Goal: Task Accomplishment & Management: Manage account settings

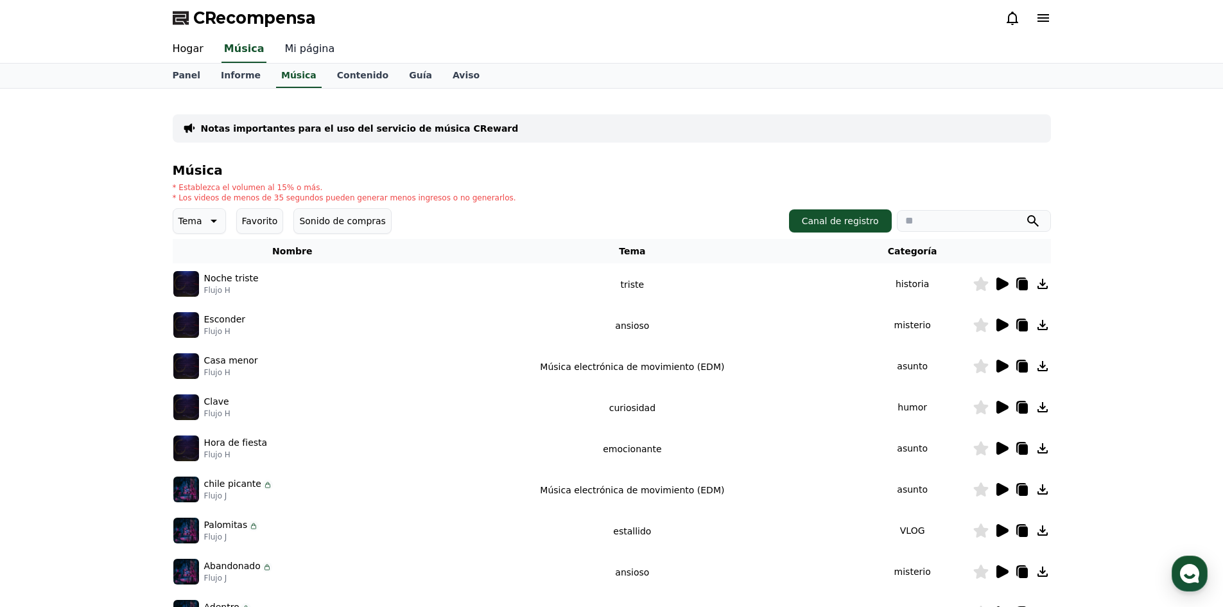
click at [294, 48] on font "Mi página" at bounding box center [309, 48] width 50 height 12
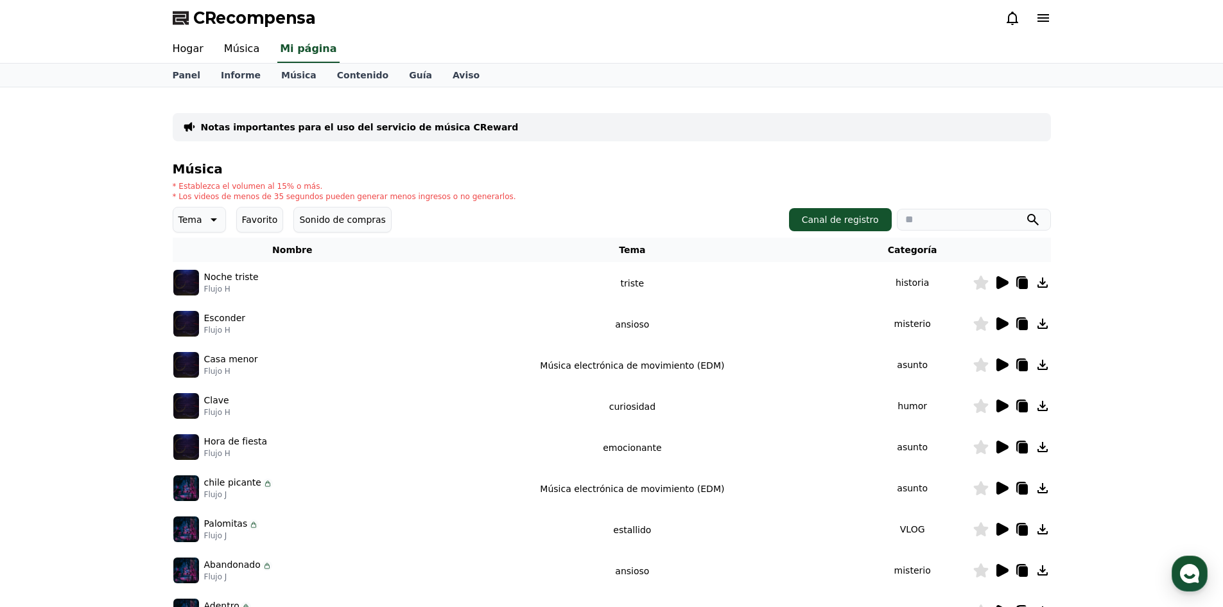
select select "**********"
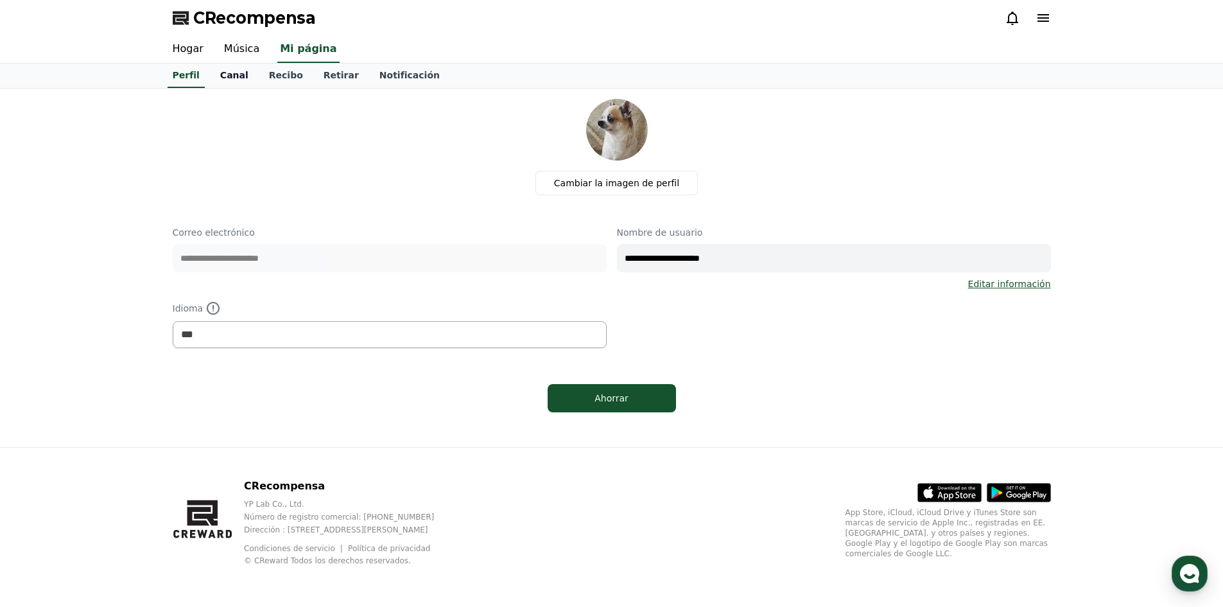
click at [231, 67] on link "Canal" at bounding box center [234, 76] width 49 height 24
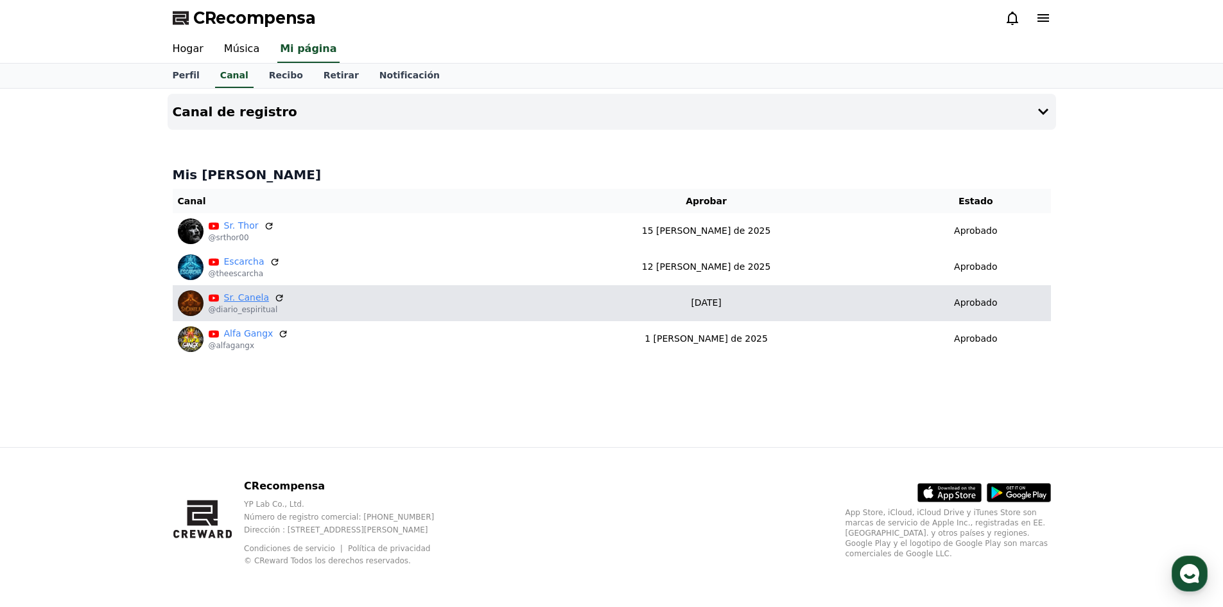
click at [234, 302] on font "Sr. Canela" at bounding box center [247, 297] width 46 height 10
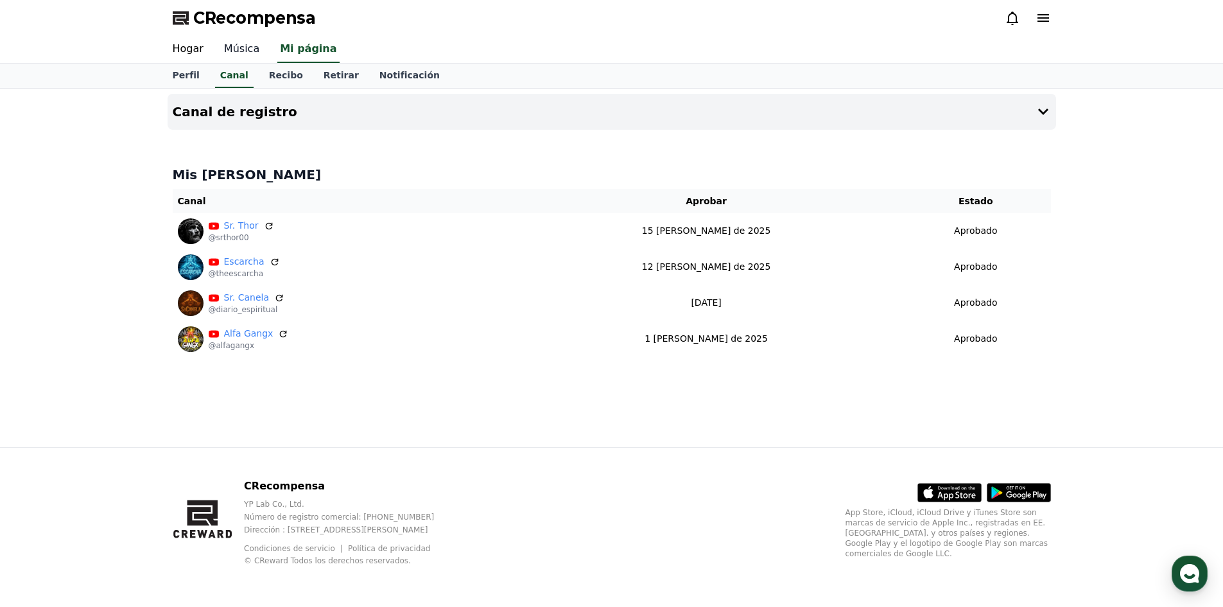
click at [231, 46] on font "Música" at bounding box center [241, 48] width 35 height 12
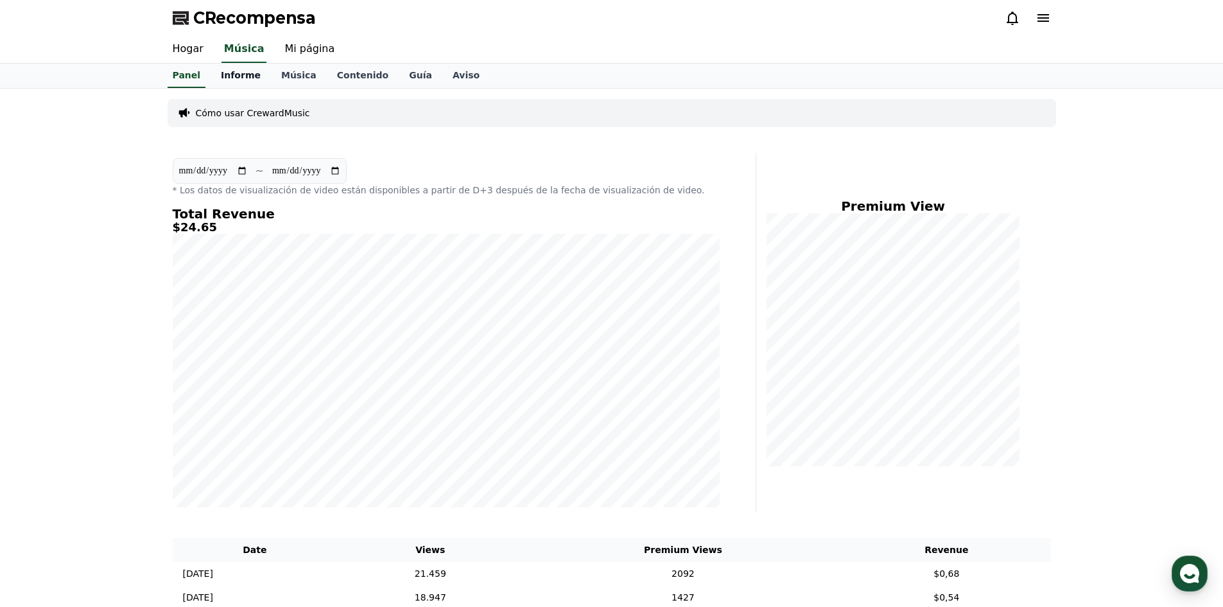
click at [247, 83] on link "Informe" at bounding box center [241, 76] width 60 height 24
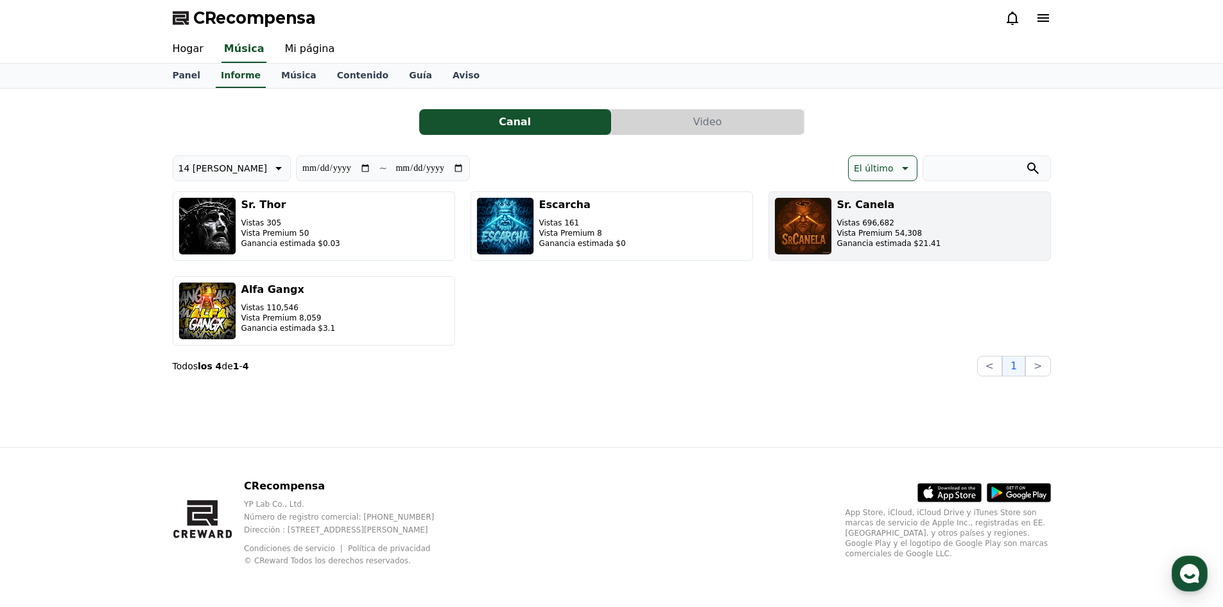
click at [799, 227] on img "button" at bounding box center [803, 226] width 58 height 58
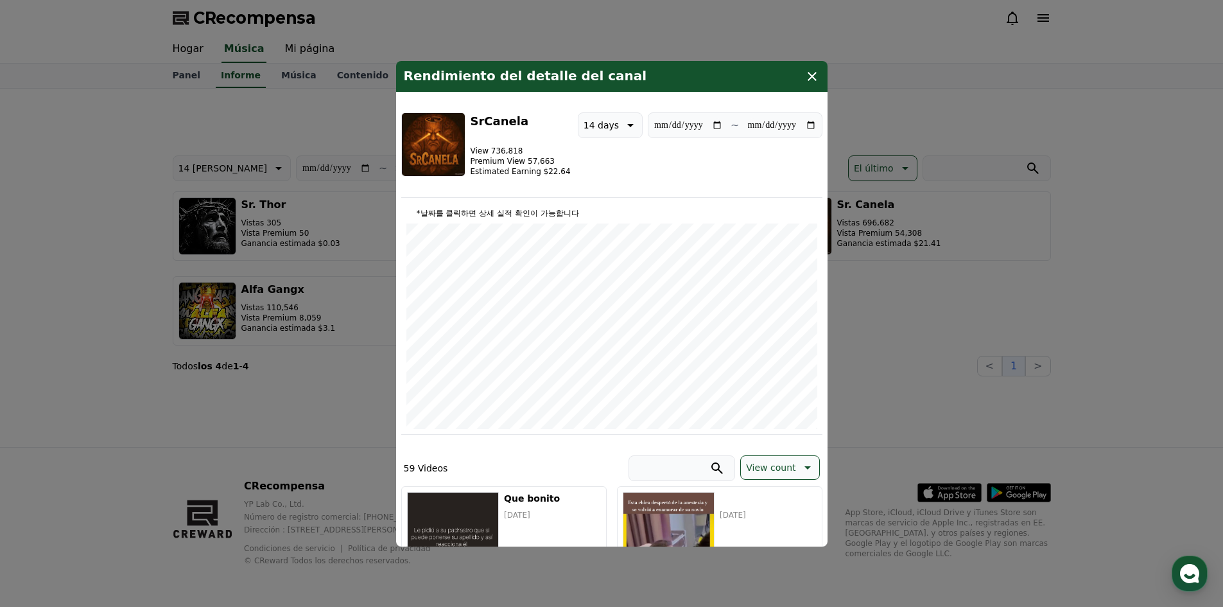
click at [807, 74] on icon "modal" at bounding box center [812, 76] width 15 height 15
